Goal: Task Accomplishment & Management: Complete application form

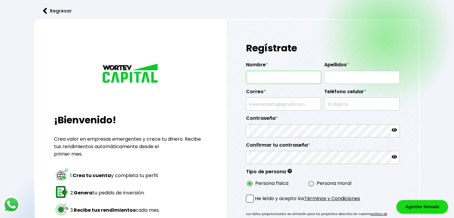
click at [279, 78] on input "text" at bounding box center [284, 77] width 70 height 13
type input "[PERSON_NAME]"
click at [329, 79] on input "text" at bounding box center [362, 77] width 70 height 13
type input "[PERSON_NAME]"
click at [284, 102] on input "text" at bounding box center [284, 104] width 70 height 13
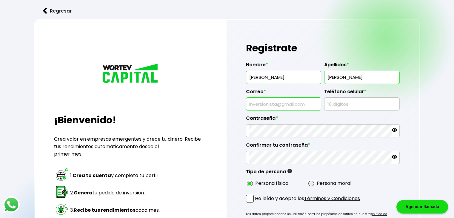
type input "[EMAIL_ADDRESS][DOMAIN_NAME]"
click at [361, 104] on input "text" at bounding box center [362, 104] width 70 height 13
type input "9541512231"
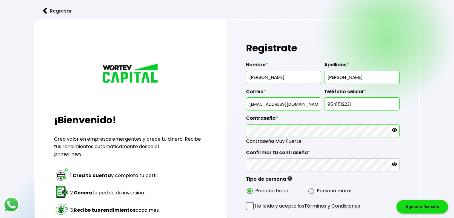
click at [395, 128] on icon at bounding box center [394, 130] width 5 height 4
click at [394, 163] on icon at bounding box center [394, 164] width 5 height 4
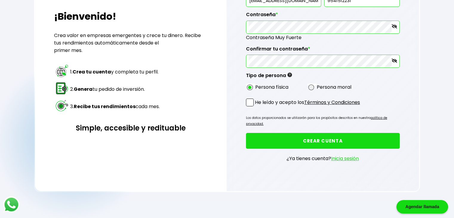
scroll to position [104, 0]
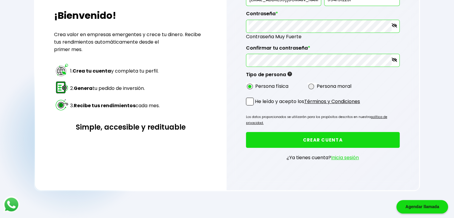
click at [249, 99] on span at bounding box center [250, 102] width 8 height 8
click at [256, 106] on input "He leído y acepto los Términos y Condiciones" at bounding box center [256, 106] width 0 height 0
click at [277, 132] on button "CREAR CUENTA" at bounding box center [323, 140] width 154 height 16
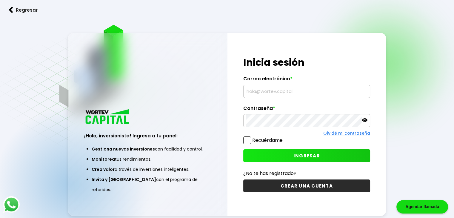
type input "[EMAIL_ADDRESS][DOMAIN_NAME]"
click at [363, 121] on icon at bounding box center [364, 120] width 5 height 4
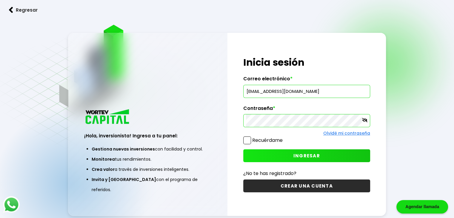
click at [247, 138] on span at bounding box center [247, 140] width 8 height 8
click at [284, 137] on input "Recuérdame" at bounding box center [284, 137] width 0 height 0
click at [284, 155] on button "INGRESAR" at bounding box center [306, 155] width 127 height 13
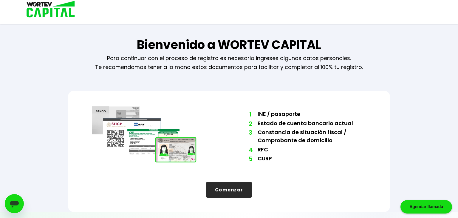
click at [226, 188] on button "Comenzar" at bounding box center [229, 190] width 46 height 16
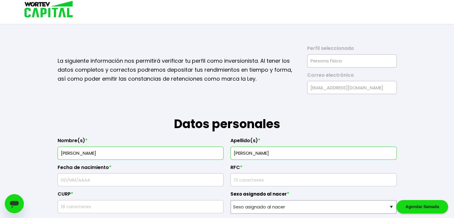
click at [335, 95] on h1 "Datos personales" at bounding box center [227, 113] width 339 height 39
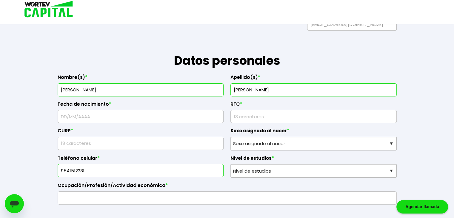
scroll to position [65, 0]
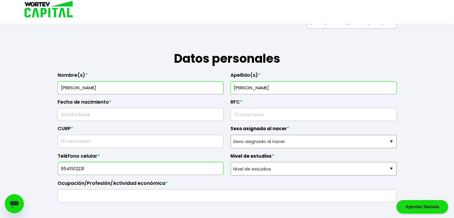
click at [171, 117] on input "text" at bounding box center [140, 114] width 161 height 13
type input "06/10/1993"
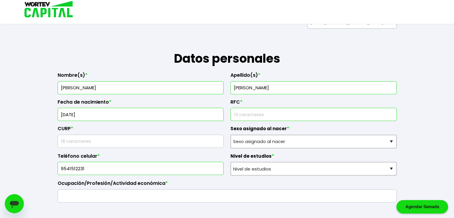
click at [254, 119] on input "rfc" at bounding box center [313, 114] width 161 height 13
type input "A"
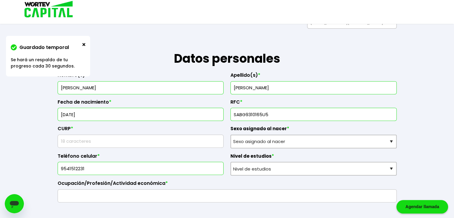
type input "SABG9310165U5"
click at [194, 139] on input "text" at bounding box center [140, 141] width 161 height 13
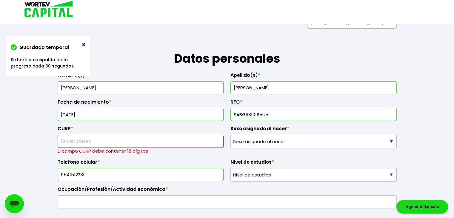
click at [140, 140] on input "text" at bounding box center [140, 141] width 161 height 13
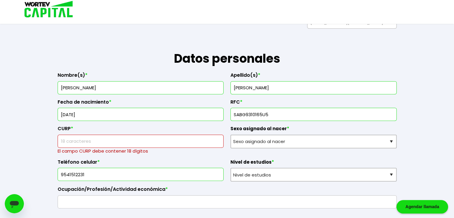
paste input "SABG931016HPLNXR02"
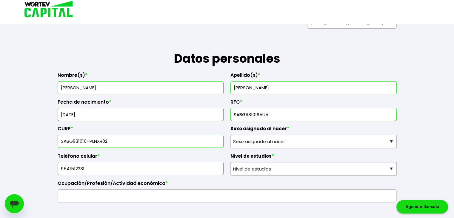
type input "SABG931016HPLNXR02"
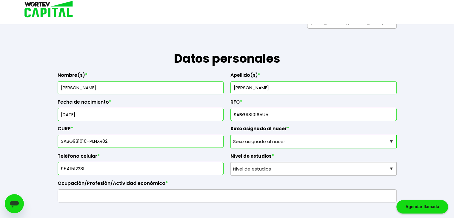
click at [317, 138] on select "Sexo asignado al nacer Hombre Mujer Prefiero no contestar" at bounding box center [313, 142] width 166 height 14
select select "Hombre"
click at [230, 135] on select "Sexo asignado al nacer Hombre Mujer Prefiero no contestar" at bounding box center [313, 142] width 166 height 14
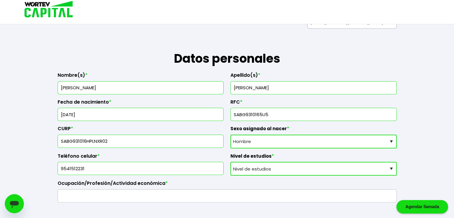
click at [251, 170] on select "Nivel de estudios Primaria Secundaria Bachillerato Licenciatura Posgrado" at bounding box center [313, 169] width 166 height 14
select select "Bachillerato"
click at [230, 162] on select "Nivel de estudios Primaria Secundaria Bachillerato Licenciatura Posgrado" at bounding box center [313, 169] width 166 height 14
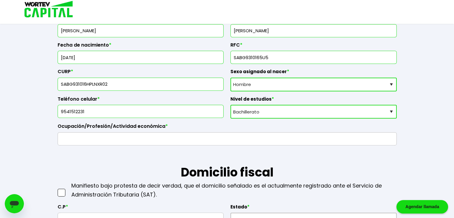
scroll to position [143, 0]
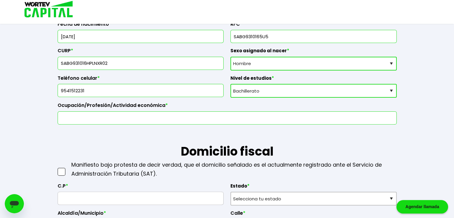
click at [161, 113] on input "text" at bounding box center [227, 118] width 334 height 13
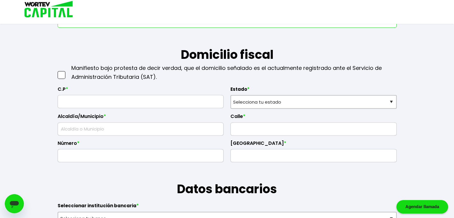
scroll to position [238, 0]
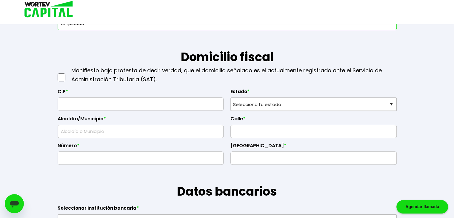
type input "empleado"
click at [85, 106] on input "text" at bounding box center [140, 104] width 161 height 13
type input "70947"
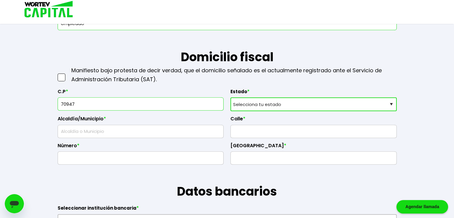
click at [287, 107] on select "Selecciona tu estado Aguascalientes Baja California Baja California Sur Campech…" at bounding box center [313, 104] width 166 height 14
select select "OA"
click at [230, 97] on select "Selecciona tu estado Aguascalientes Baja California Baja California Sur Campech…" at bounding box center [313, 104] width 166 height 14
click at [125, 130] on input "text" at bounding box center [140, 131] width 161 height 13
type input "Santa María Tonameca"
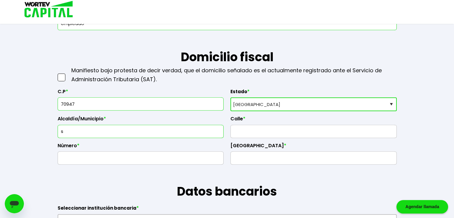
type input "El Coco"
type input "Santa María Tonameca"
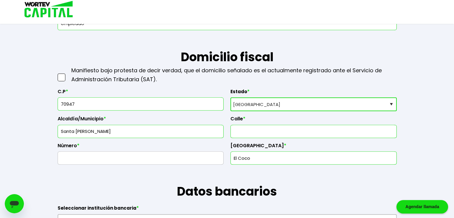
click at [247, 131] on input "text" at bounding box center [313, 131] width 161 height 13
type input "la parota"
click at [179, 161] on input "text" at bounding box center [140, 158] width 161 height 13
type input "sn"
click at [281, 161] on input "El Coco" at bounding box center [313, 158] width 161 height 13
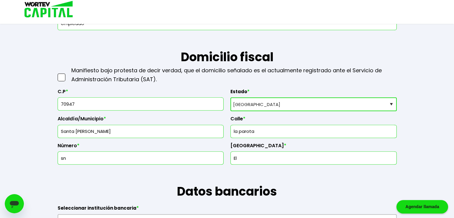
type input "E"
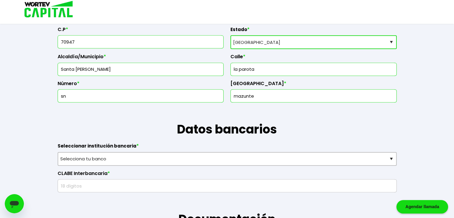
scroll to position [302, 0]
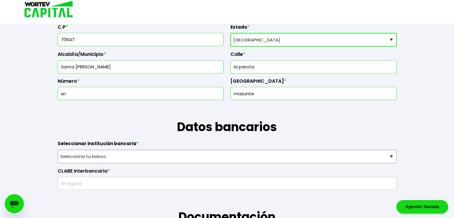
type input "mazunte"
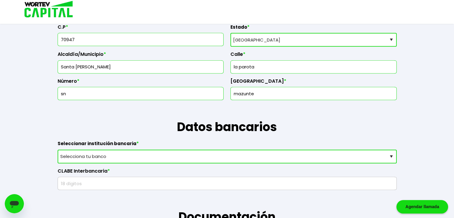
click at [251, 151] on select "Selecciona tu banco ABC Capital Actinver Afirme Albo ASP Banamex Banbajio Banco…" at bounding box center [227, 157] width 339 height 14
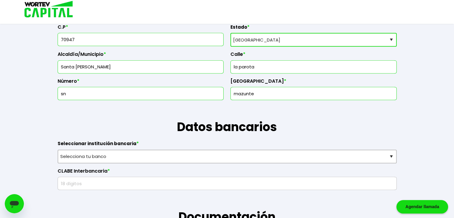
click at [2, 148] on div "Guardado temporal Se hará un respaldo de tu progreso cada 30 segundos. La sigui…" at bounding box center [227, 202] width 454 height 1008
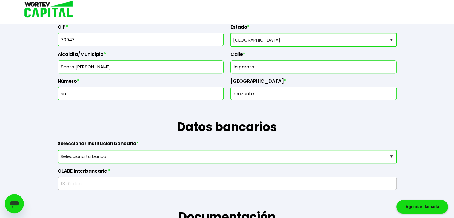
click at [126, 155] on select "Selecciona tu banco ABC Capital Actinver Afirme Albo ASP Banamex Banbajio Banco…" at bounding box center [227, 157] width 339 height 14
select select "Nu Bank"
click at [58, 150] on select "Selecciona tu banco ABC Capital Actinver Afirme Albo ASP Banamex Banbajio Banco…" at bounding box center [227, 157] width 339 height 14
click at [94, 179] on input "text" at bounding box center [227, 183] width 334 height 13
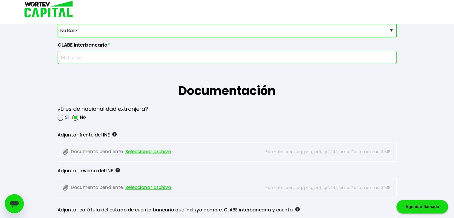
scroll to position [427, 0]
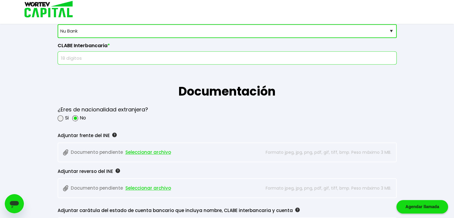
click at [116, 59] on input "text" at bounding box center [227, 58] width 334 height 13
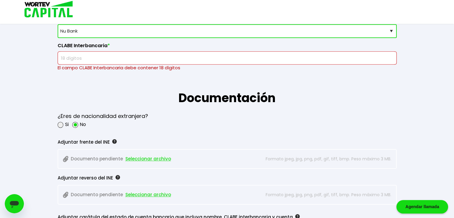
click at [126, 59] on input "text" at bounding box center [227, 58] width 334 height 13
paste input "638180010166061126"
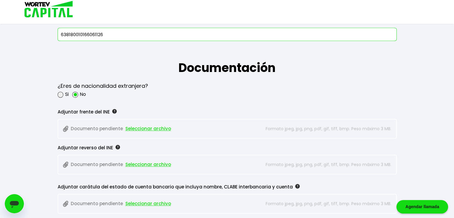
scroll to position [457, 0]
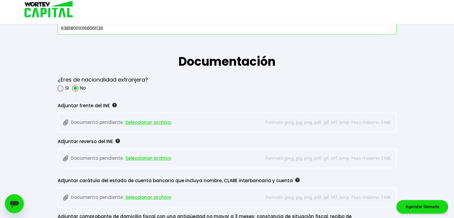
type input "638180010166061126"
click at [56, 85] on form "La siguiente información nos permitirá verificar tu perfil como inversionista. …" at bounding box center [227, 65] width 358 height 972
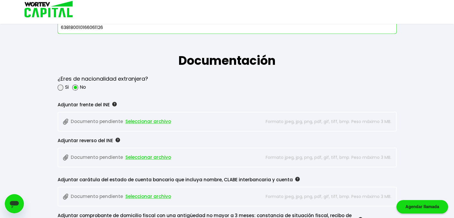
scroll to position [460, 0]
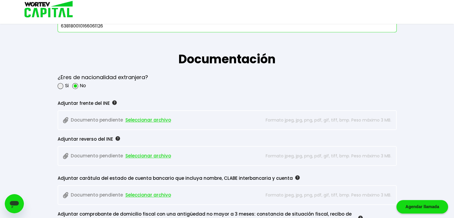
click at [155, 118] on span "Seleccionar archivo" at bounding box center [148, 120] width 46 height 9
click at [151, 154] on span "Seleccionar archivo" at bounding box center [148, 155] width 46 height 9
click at [332, 7] on div at bounding box center [227, 9] width 418 height 19
click at [136, 153] on span "Seleccionar archivo" at bounding box center [148, 155] width 46 height 9
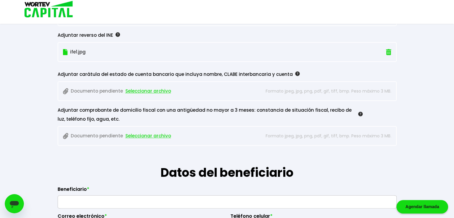
scroll to position [564, 0]
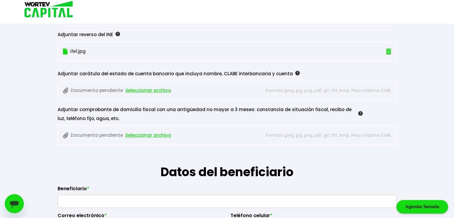
click at [140, 90] on span "Seleccionar archivo" at bounding box center [148, 90] width 46 height 9
click at [138, 132] on span "Seleccionar archivo" at bounding box center [148, 135] width 46 height 9
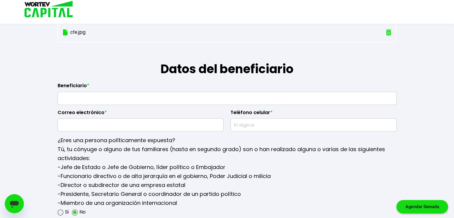
scroll to position [668, 0]
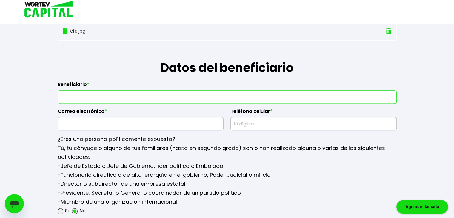
click at [87, 95] on input "text" at bounding box center [227, 97] width 334 height 13
type input "Sabdy Maria Lizbeth Aragon Salinas"
click at [118, 123] on input "text" at bounding box center [140, 123] width 161 height 13
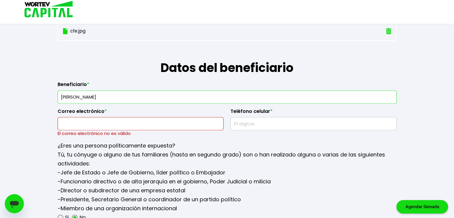
click at [118, 121] on input "text" at bounding box center [140, 123] width 161 height 13
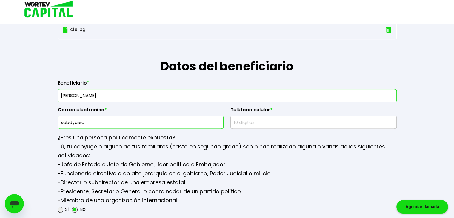
scroll to position [672, 0]
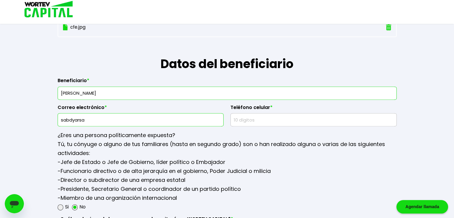
drag, startPoint x: 118, startPoint y: 121, endPoint x: 99, endPoint y: 115, distance: 19.4
click at [99, 115] on input "sabdyarsa" at bounding box center [140, 119] width 161 height 13
type input "sabdyarsa95@gmail.com"
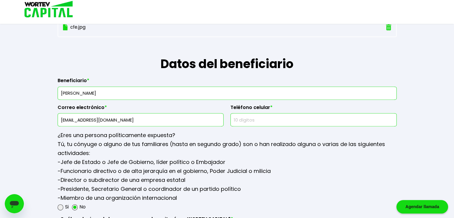
click at [254, 122] on input "text" at bounding box center [313, 119] width 161 height 13
type input "9585879786"
click at [288, 173] on p "-Jefe de Estado o Jefe de Gobierno, líder político o Embajador -Funcionario dir…" at bounding box center [227, 180] width 339 height 45
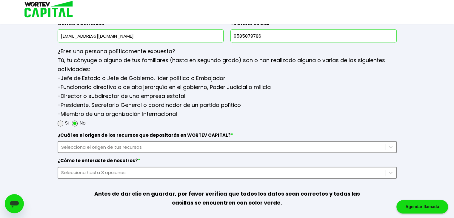
scroll to position [774, 0]
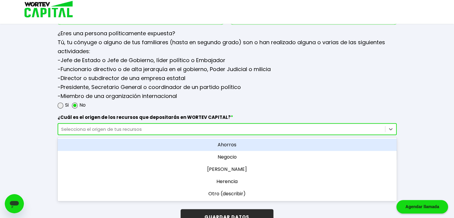
click at [95, 126] on div "Selecciona el origen de tus recursos" at bounding box center [221, 129] width 321 height 7
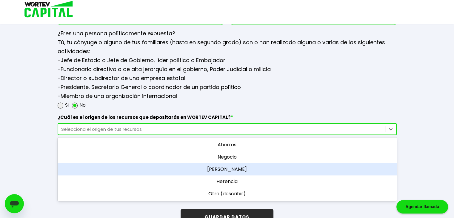
click at [236, 164] on div "Sueldo" at bounding box center [227, 169] width 339 height 12
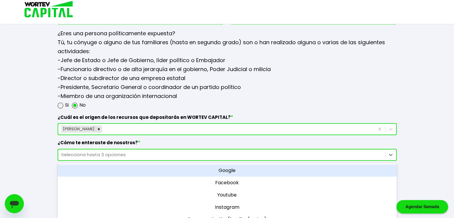
click at [127, 151] on div "option Google focused, 1 of 11. 11 results available. Use Up and Down to choose…" at bounding box center [227, 155] width 339 height 12
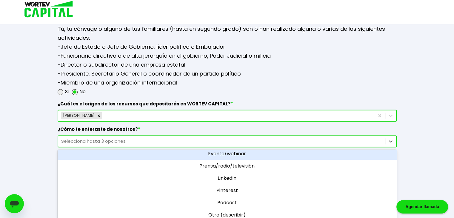
scroll to position [0, 0]
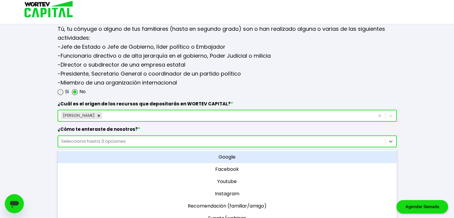
click at [251, 156] on div "Google" at bounding box center [227, 157] width 339 height 12
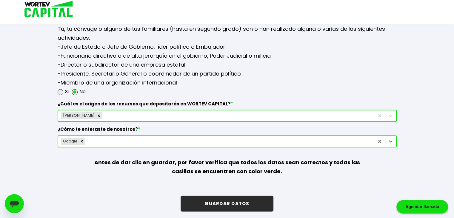
click at [243, 205] on button "GUARDAR DATOS" at bounding box center [227, 203] width 93 height 16
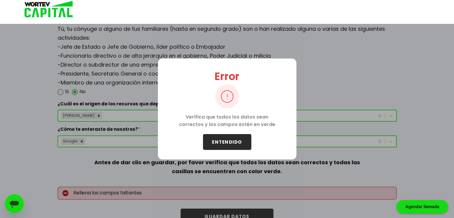
click at [226, 142] on button "ENTENDIDO" at bounding box center [227, 142] width 48 height 16
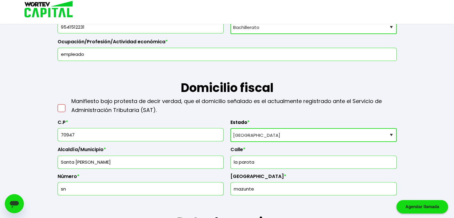
scroll to position [198, 0]
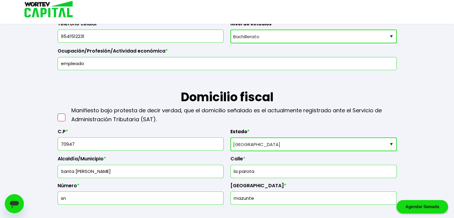
click at [61, 116] on span at bounding box center [62, 117] width 8 height 8
click at [68, 114] on input "checkbox" at bounding box center [68, 114] width 0 height 0
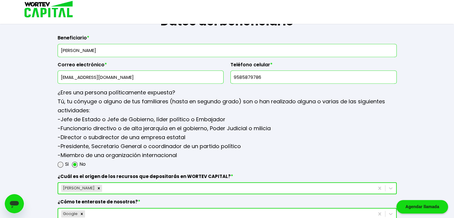
scroll to position [800, 0]
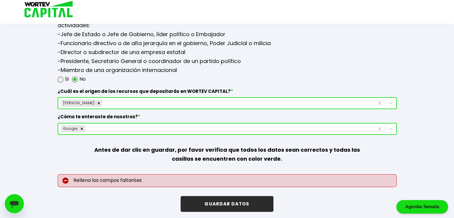
drag, startPoint x: 220, startPoint y: 203, endPoint x: 212, endPoint y: 196, distance: 9.7
click at [212, 196] on button "GUARDAR DATOS" at bounding box center [227, 204] width 93 height 16
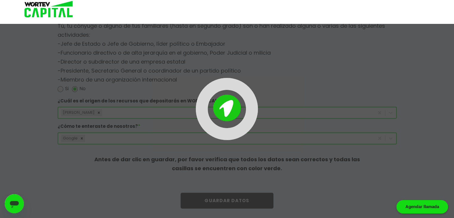
scroll to position [787, 0]
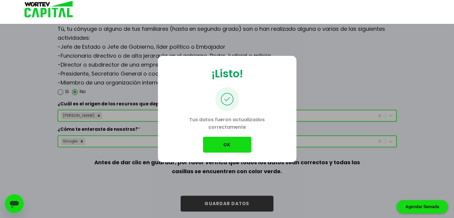
click at [227, 143] on button "OK" at bounding box center [227, 145] width 48 height 16
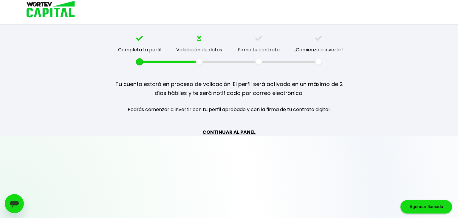
click at [237, 132] on link "CONTINUAR AL PANEL" at bounding box center [229, 131] width 53 height 7
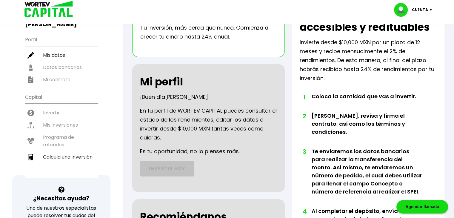
scroll to position [56, 0]
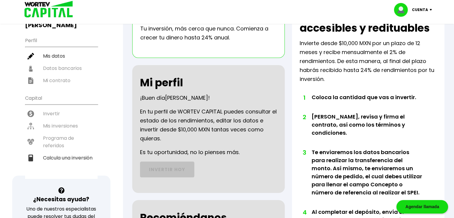
click at [48, 99] on ul "Capital Invertir Mis inversiones Programa de referidos Calcula una inversión" at bounding box center [61, 134] width 73 height 87
click at [61, 152] on li "Calcula una inversión" at bounding box center [61, 158] width 73 height 12
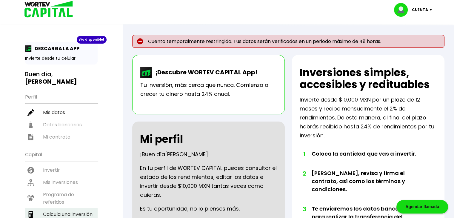
select select "1"
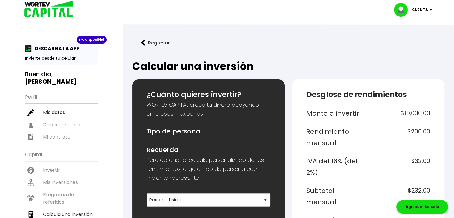
click at [50, 53] on div "¡Ya disponible! DESCARGA LA APP Invierte desde tu celular" at bounding box center [61, 53] width 73 height 23
click at [42, 63] on div "¡Ya disponible! DESCARGA LA APP Invierte desde tu celular" at bounding box center [61, 53] width 73 height 23
click at [44, 47] on p "DESCARGA LA APP" at bounding box center [56, 48] width 48 height 7
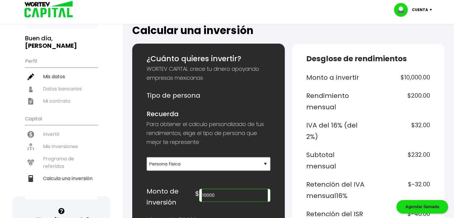
scroll to position [50, 0]
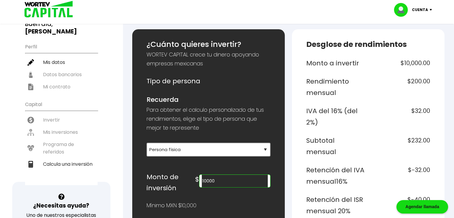
click at [56, 111] on ul "Capital Invertir Mis inversiones Programa de referidos Calcula una inversión" at bounding box center [61, 141] width 73 height 87
click at [60, 121] on ul "Capital Invertir Mis inversiones Programa de referidos Calcula una inversión" at bounding box center [61, 141] width 73 height 87
click at [58, 138] on ul "Capital Invertir Mis inversiones Programa de referidos Calcula una inversión" at bounding box center [61, 141] width 73 height 87
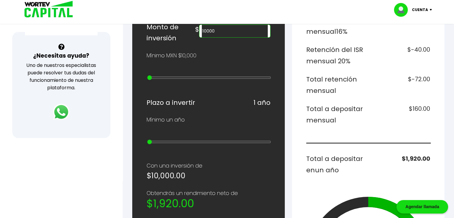
scroll to position [197, 0]
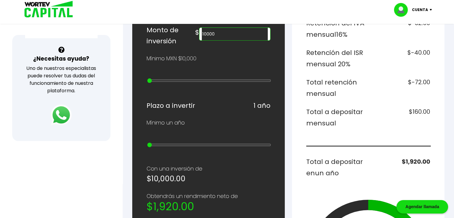
click at [63, 115] on img at bounding box center [61, 114] width 21 height 21
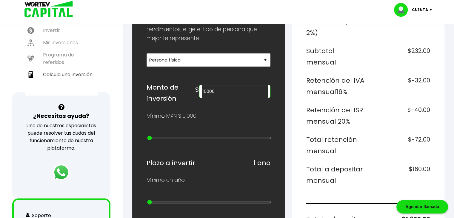
scroll to position [0, 0]
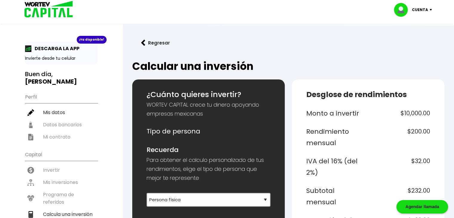
click at [149, 44] on button "Regresar" at bounding box center [155, 43] width 47 height 16
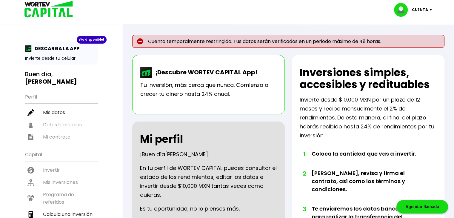
click at [149, 73] on img at bounding box center [146, 72] width 12 height 11
click at [172, 71] on p "¡Descubre WORTEV CAPITAL App!" at bounding box center [204, 72] width 105 height 9
click at [200, 71] on p "¡Descubre WORTEV CAPITAL App!" at bounding box center [204, 72] width 105 height 9
click at [204, 72] on p "¡Descubre WORTEV CAPITAL App!" at bounding box center [204, 72] width 105 height 9
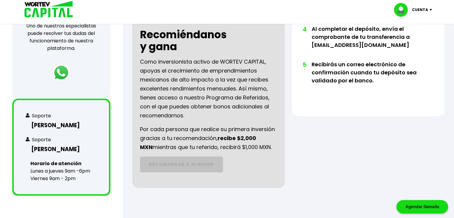
scroll to position [240, 0]
click at [53, 123] on h3 "Sulem López" at bounding box center [61, 125] width 71 height 9
click at [419, 208] on div "Agendar llamada" at bounding box center [422, 206] width 52 height 13
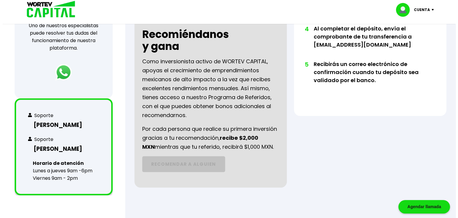
scroll to position [240, 0]
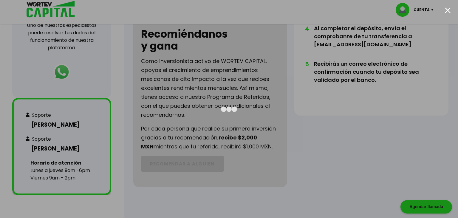
click at [395, 161] on div at bounding box center [229, 109] width 458 height 218
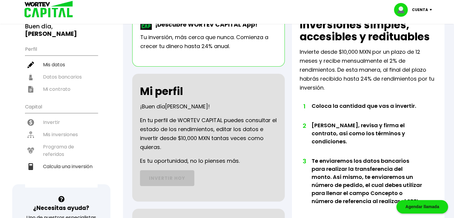
scroll to position [0, 0]
